Goal: Answer question/provide support: Share knowledge or assist other users

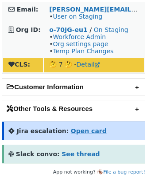
click at [74, 128] on strong "Open card" at bounding box center [89, 130] width 36 height 7
